Goal: Task Accomplishment & Management: Complete application form

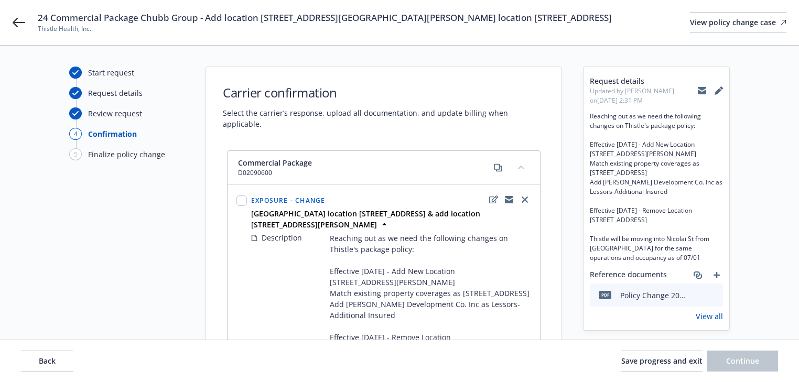
select select "ACCEPTED"
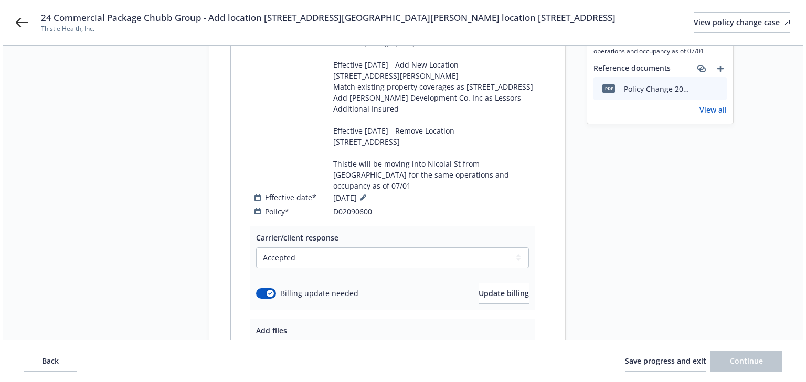
scroll to position [210, 0]
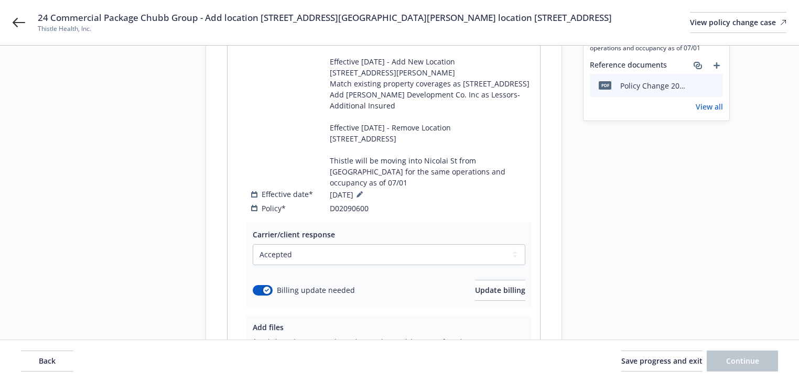
click at [346, 229] on div "Carrier/client response" at bounding box center [389, 234] width 273 height 11
click at [491, 280] on button "Update billing" at bounding box center [500, 290] width 50 height 21
